Goal: Task Accomplishment & Management: Manage account settings

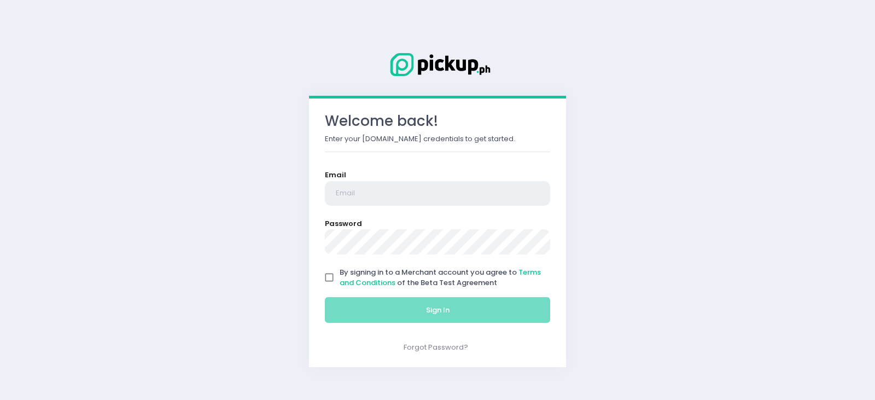
type input "saladstop.ortigas@rgoc.com.ph"
click at [325, 281] on input "By signing in to a Merchant account you agree to Terms and Conditions of the Be…" at bounding box center [329, 277] width 21 height 21
checkbox input "true"
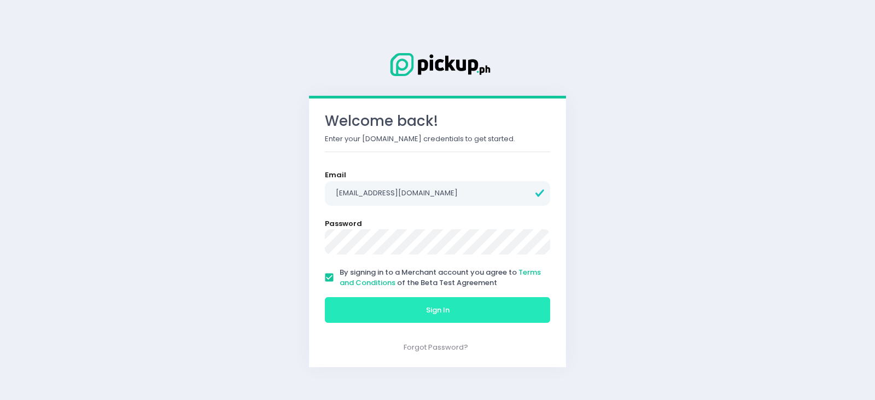
click at [379, 307] on button "Sign In" at bounding box center [437, 310] width 225 height 26
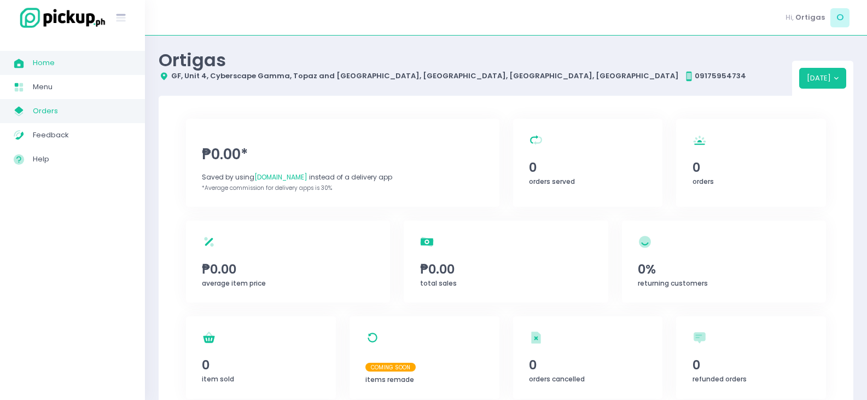
click at [44, 118] on span "Orders" at bounding box center [82, 111] width 98 height 14
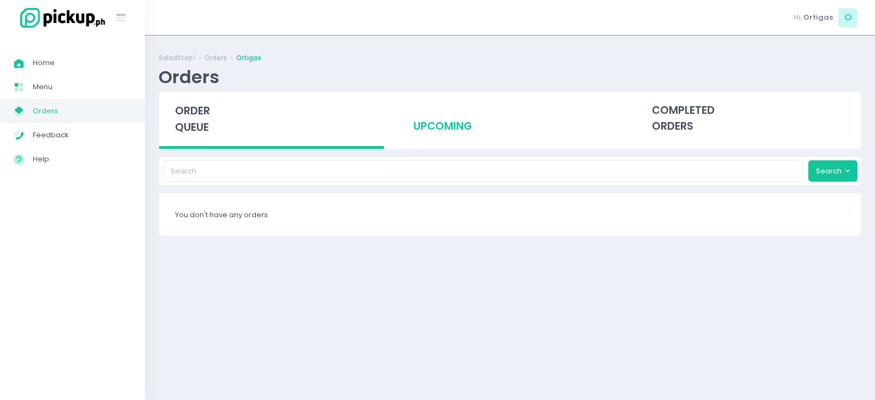
click at [423, 135] on div "upcoming" at bounding box center [510, 119] width 225 height 54
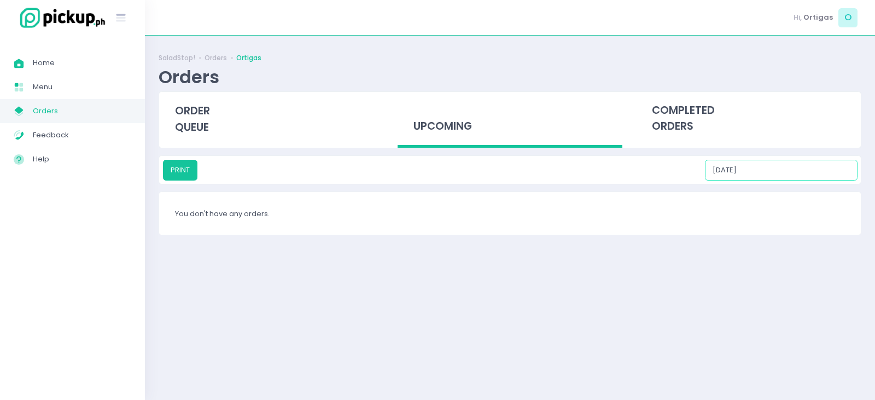
click at [778, 162] on input "09/02/2025" at bounding box center [781, 170] width 153 height 21
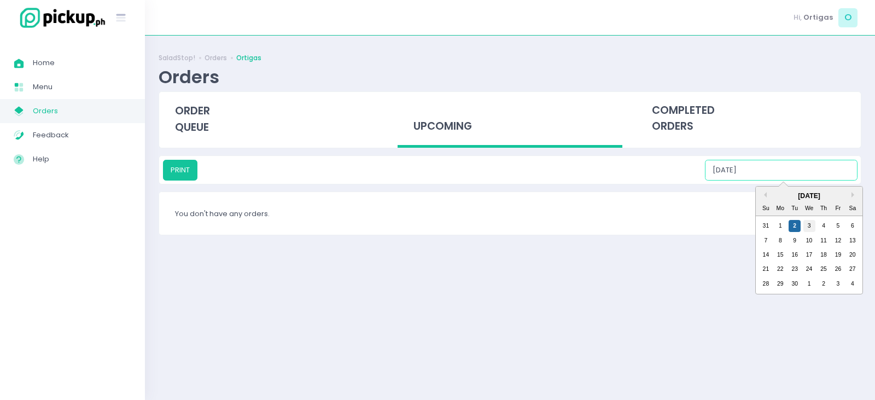
click at [803, 223] on div "3" at bounding box center [809, 226] width 12 height 12
type input "09/03/2025"
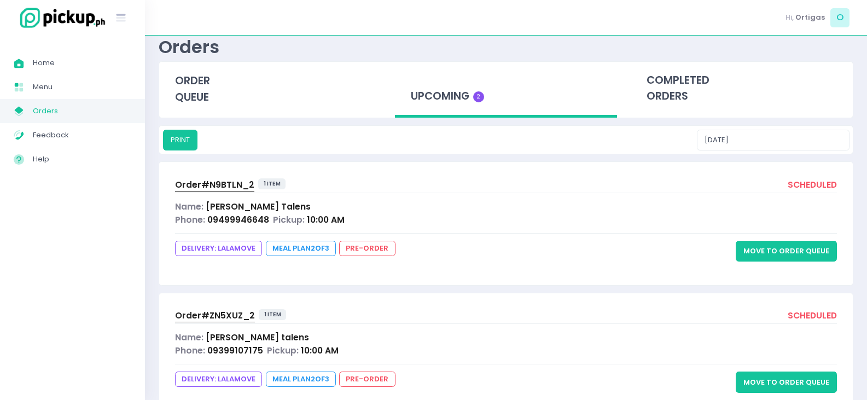
scroll to position [55, 0]
